Goal: Task Accomplishment & Management: Complete application form

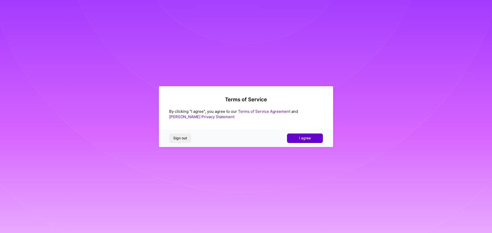
click at [317, 138] on button "I agree" at bounding box center [305, 138] width 36 height 9
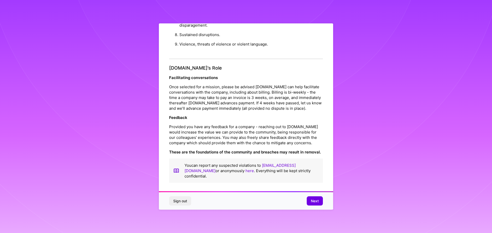
scroll to position [1, 0]
click at [317, 201] on span "Next" at bounding box center [315, 201] width 8 height 5
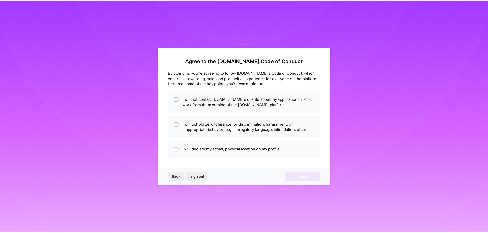
scroll to position [0, 0]
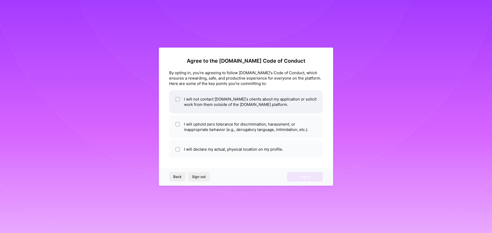
click at [179, 99] on input "checkbox" at bounding box center [178, 100] width 4 height 4
checkbox input "true"
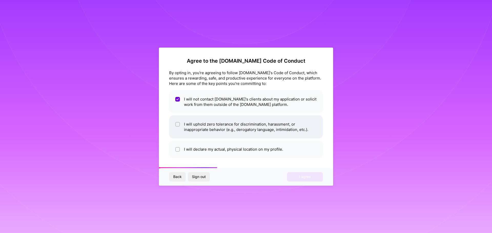
click at [178, 127] on span at bounding box center [177, 127] width 5 height 11
checkbox input "true"
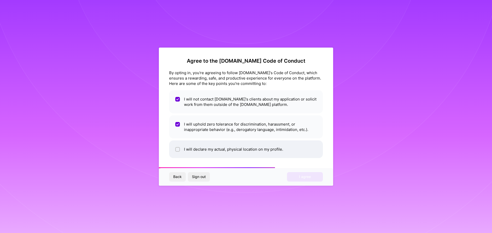
click at [176, 152] on span at bounding box center [177, 149] width 5 height 5
checkbox input "true"
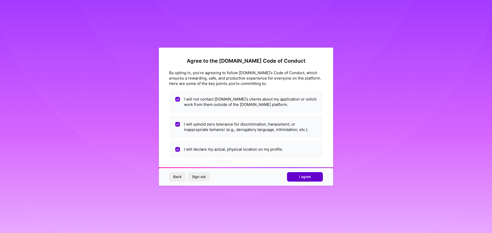
click at [309, 179] on span "I agree" at bounding box center [305, 177] width 12 height 5
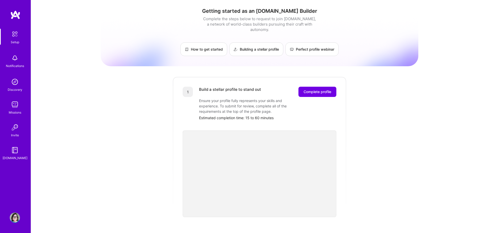
click at [360, 112] on div "Getting started as an [DOMAIN_NAME] Builder Complete the steps below to request…" at bounding box center [260, 200] width 318 height 393
